Goal: Task Accomplishment & Management: Manage account settings

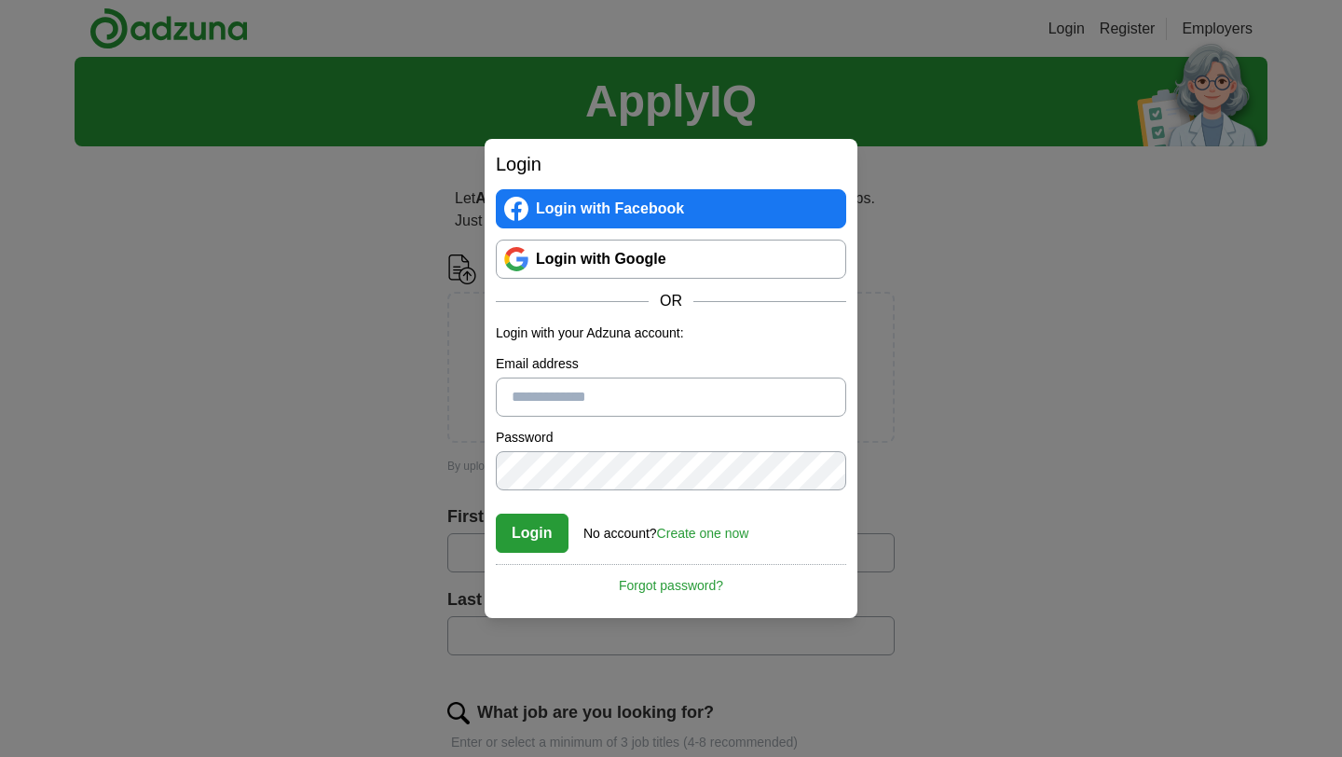
type input "**********"
click at [534, 541] on button "Login" at bounding box center [532, 532] width 73 height 39
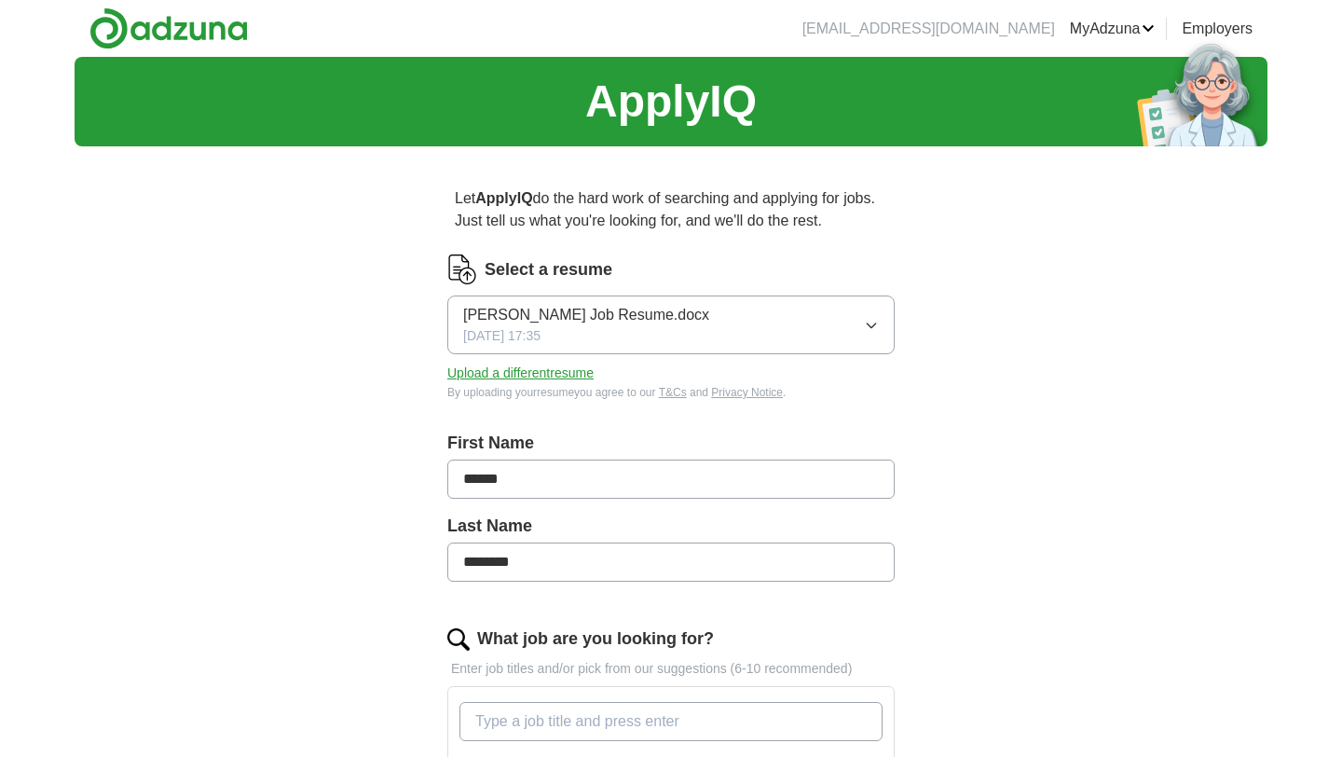
click at [577, 368] on button "Upload a different resume" at bounding box center [520, 373] width 146 height 20
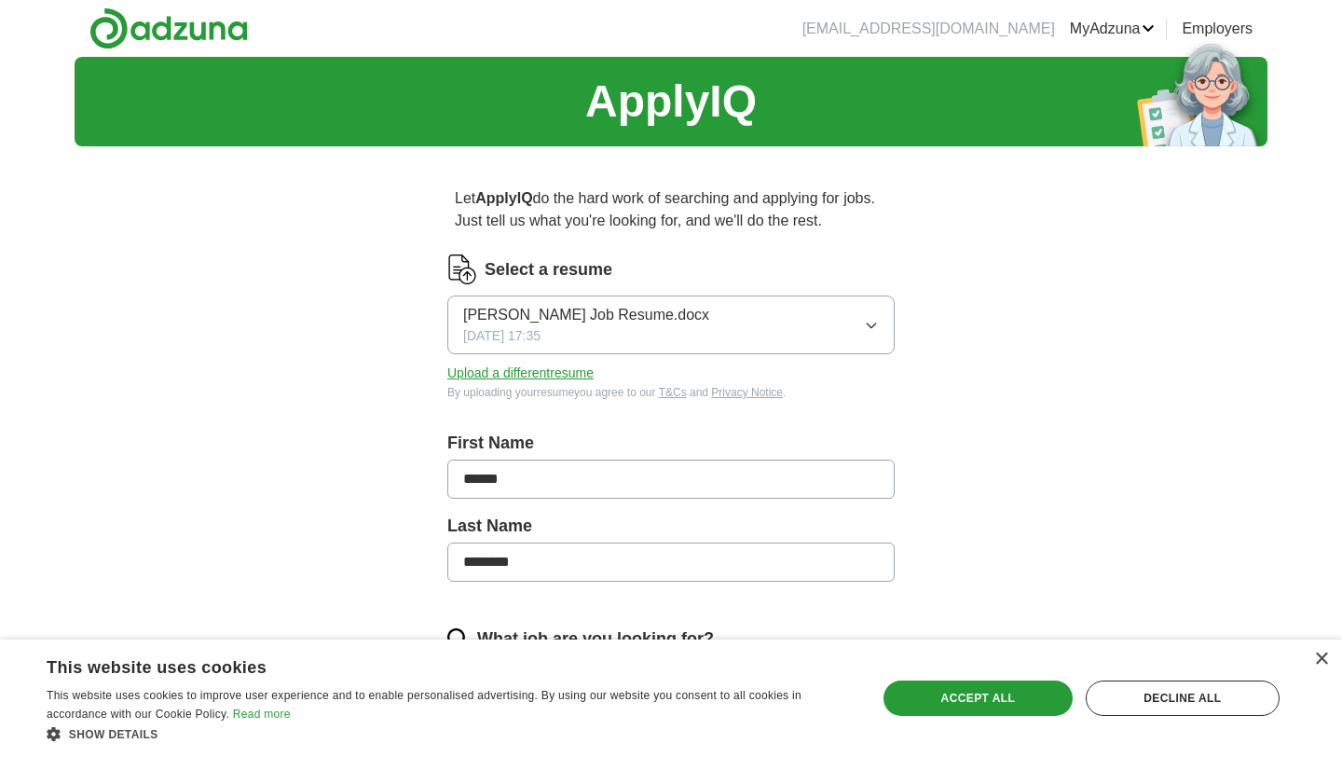
click at [554, 372] on button "Upload a different resume" at bounding box center [520, 373] width 146 height 20
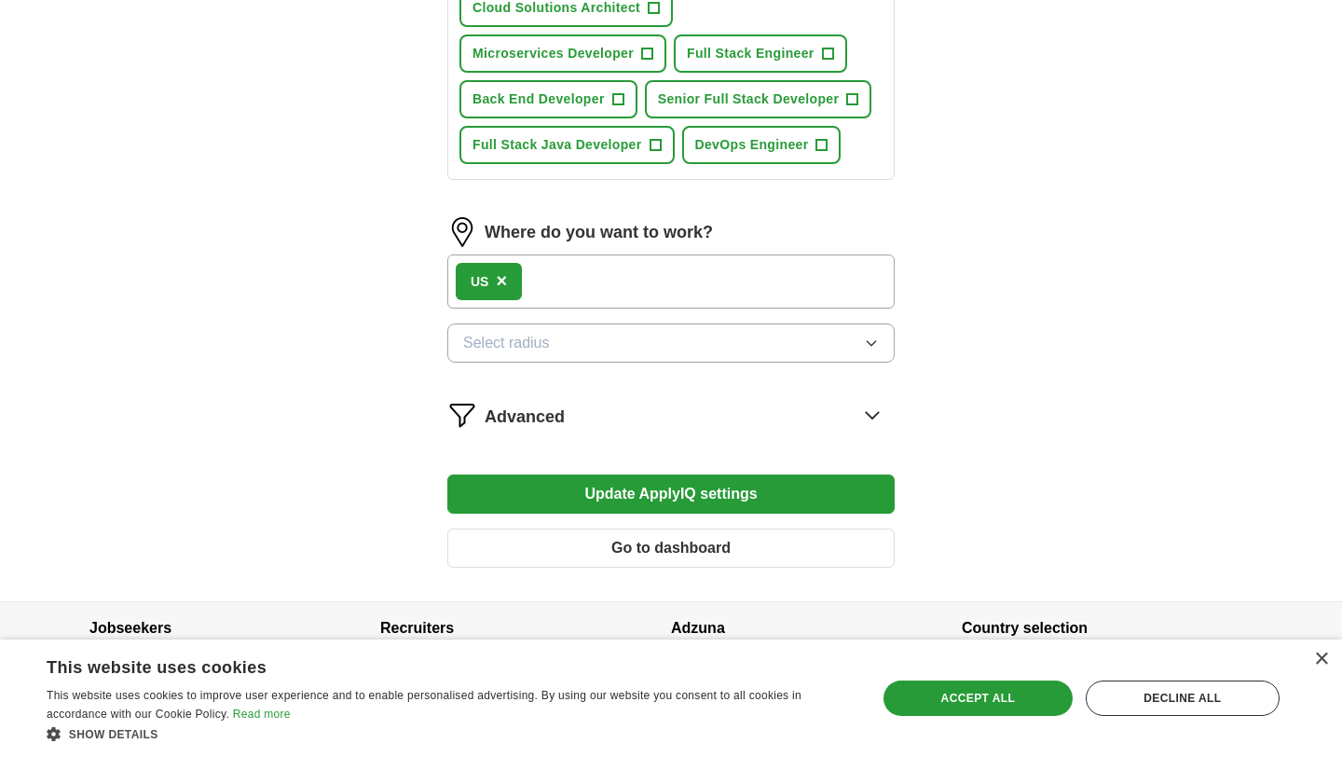
scroll to position [1020, 0]
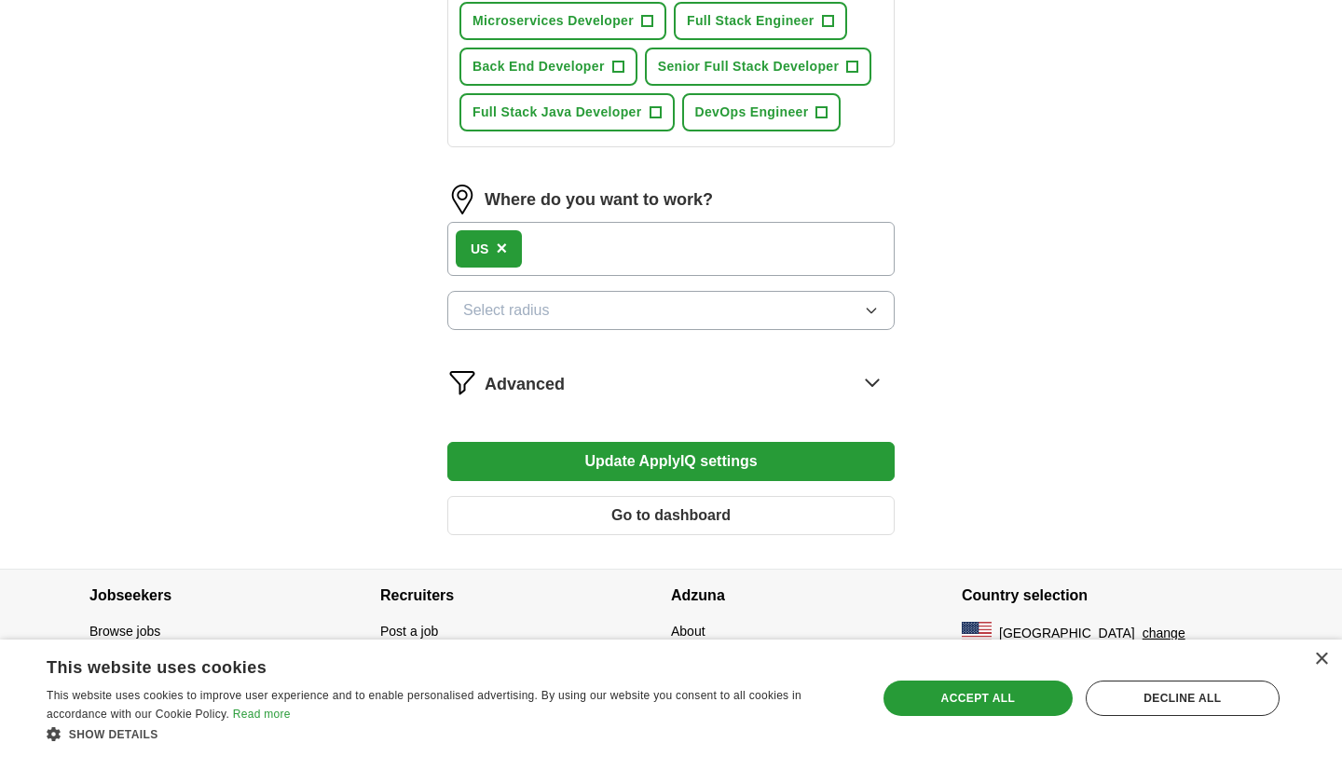
click at [791, 448] on button "Update ApplyIQ settings" at bounding box center [670, 461] width 447 height 39
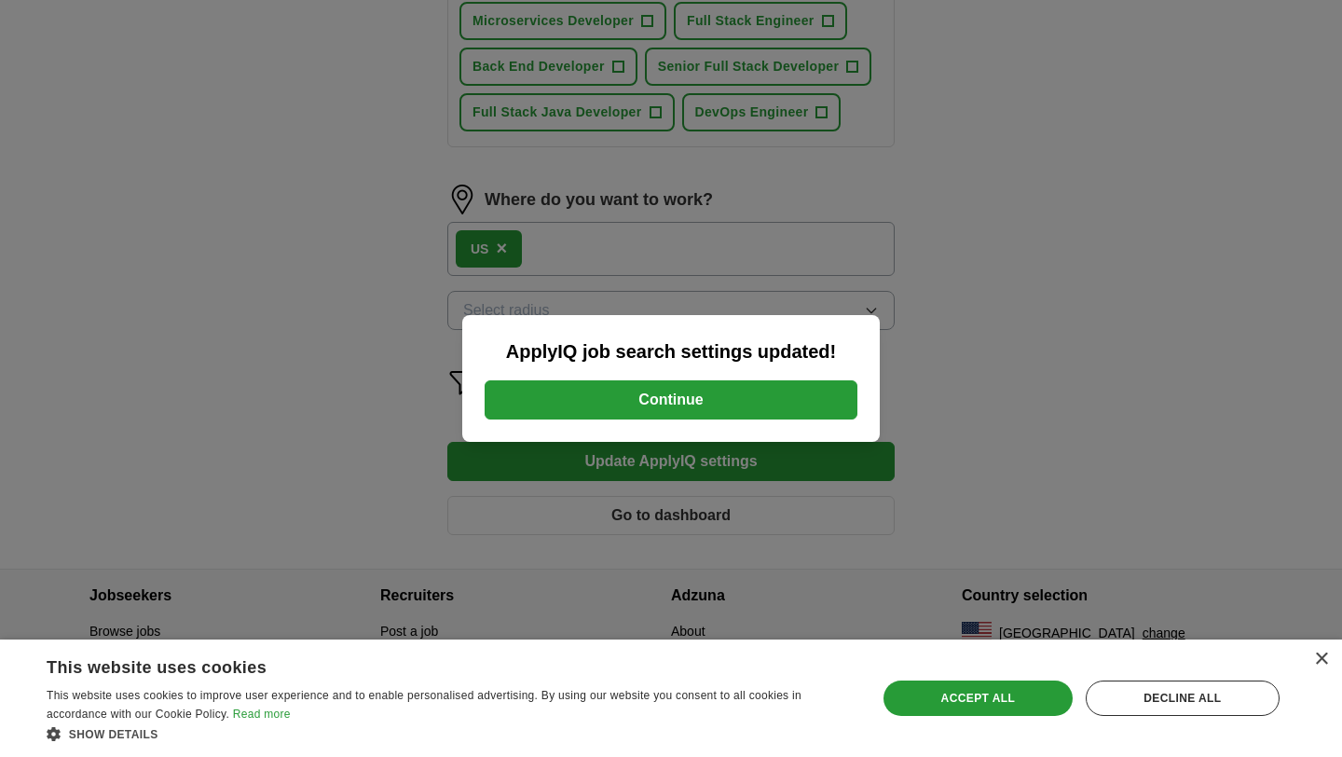
click at [731, 405] on button "Continue" at bounding box center [671, 399] width 373 height 39
